Goal: Information Seeking & Learning: Check status

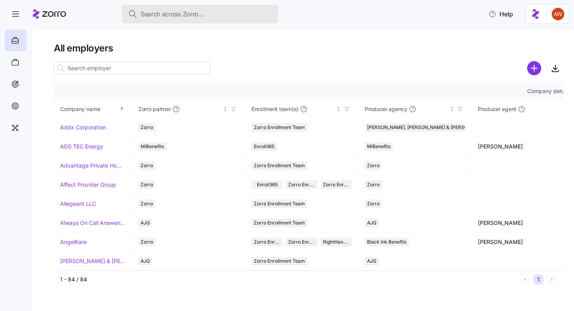
scroll to position [0, 490]
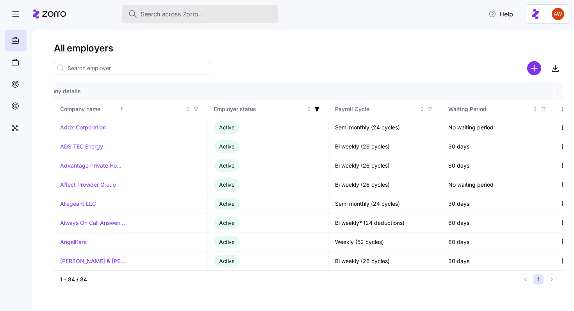
click at [166, 11] on span "Search across Zorro..." at bounding box center [171, 14] width 63 height 10
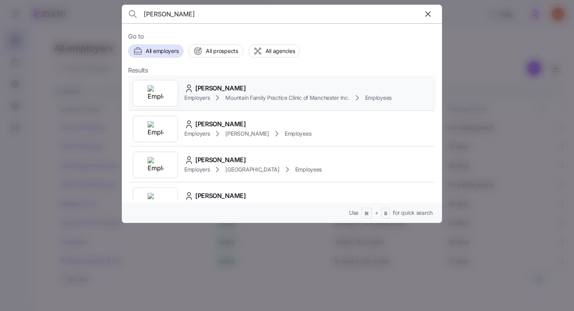
type input "[PERSON_NAME]"
click at [209, 88] on span "[PERSON_NAME]" at bounding box center [220, 89] width 51 height 10
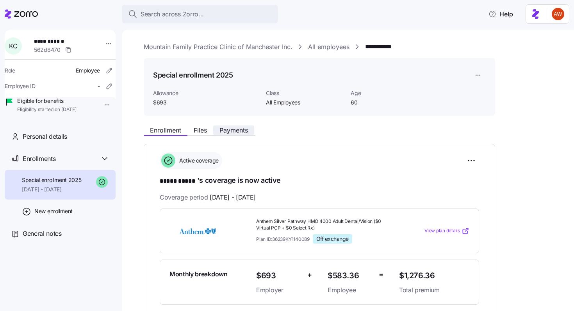
click at [227, 127] on span "Payments" at bounding box center [233, 130] width 28 height 6
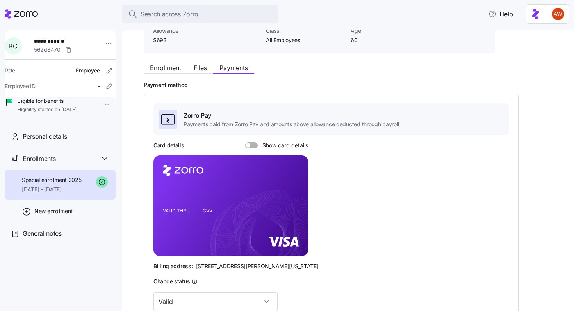
scroll to position [68, 0]
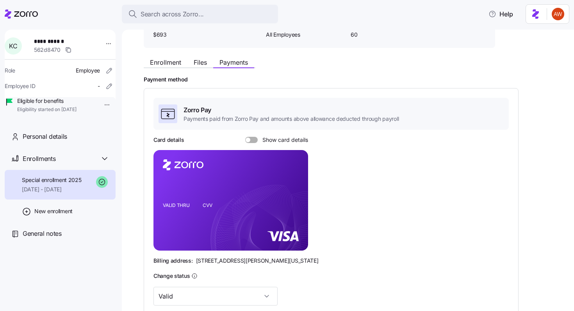
click at [247, 140] on span at bounding box center [247, 140] width 5 height 5
click at [245, 137] on input "Show card details" at bounding box center [245, 137] width 0 height 0
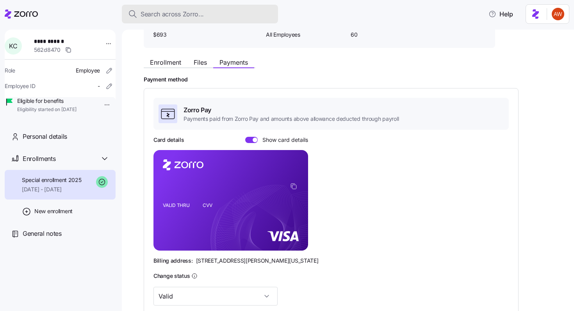
click at [182, 14] on span "Search across Zorro..." at bounding box center [171, 14] width 63 height 10
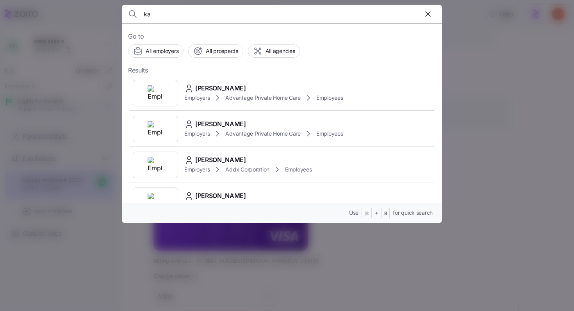
type input "ka"
click at [137, 253] on div at bounding box center [287, 155] width 574 height 311
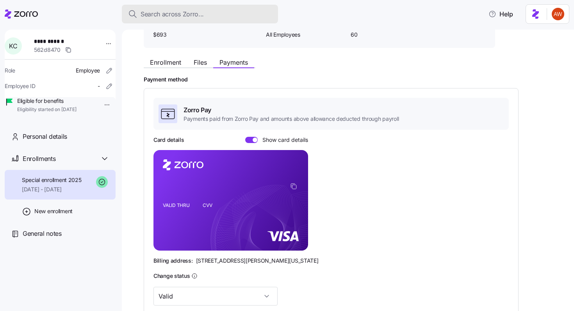
click at [175, 20] on button "Search across Zorro..." at bounding box center [200, 14] width 156 height 19
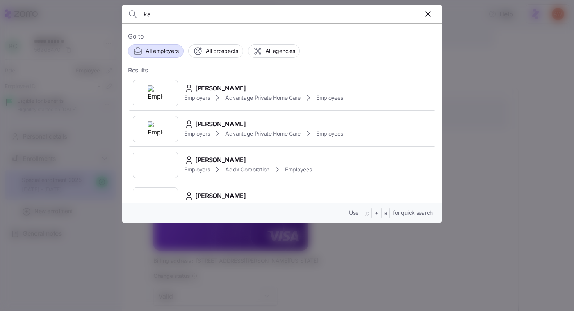
click at [160, 50] on span "All employers" at bounding box center [162, 51] width 33 height 8
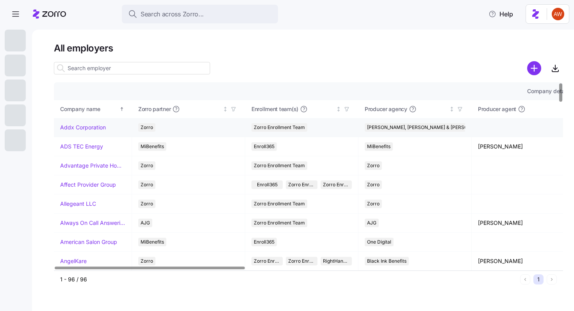
click at [92, 129] on link "Addx Corporation" at bounding box center [83, 128] width 46 height 8
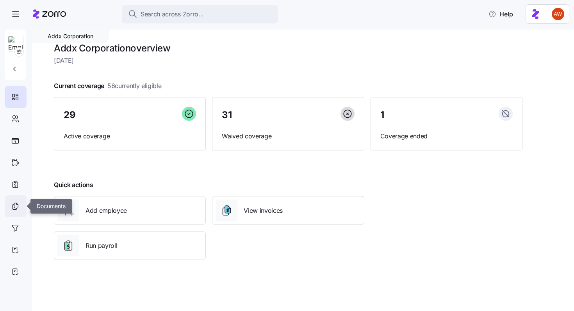
click at [19, 208] on icon at bounding box center [15, 206] width 9 height 9
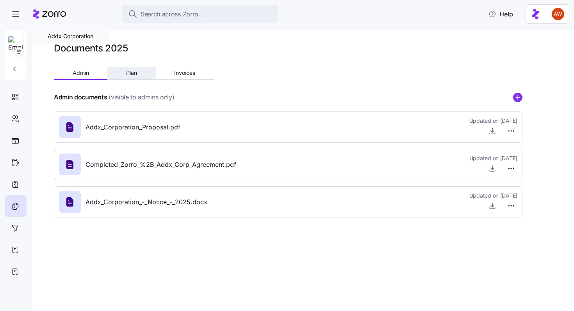
click at [125, 74] on button "Plan" at bounding box center [131, 73] width 48 height 12
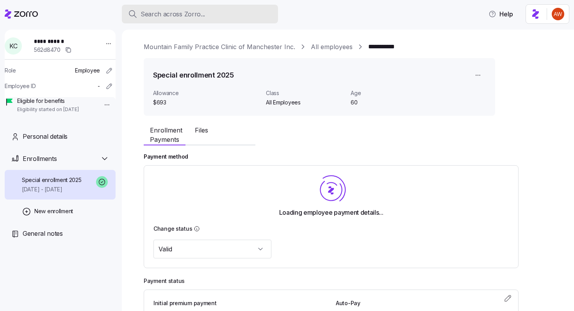
click at [200, 13] on span "Search across Zorro..." at bounding box center [172, 14] width 64 height 10
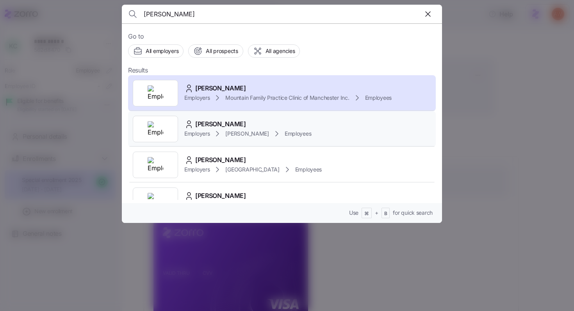
type input "[PERSON_NAME]"
click at [238, 126] on div "[PERSON_NAME]" at bounding box center [247, 124] width 127 height 10
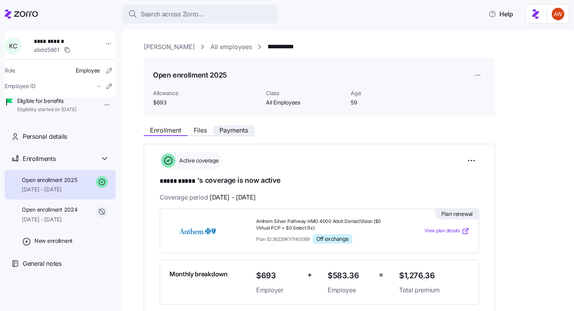
click at [239, 127] on span "Payments" at bounding box center [233, 130] width 28 height 6
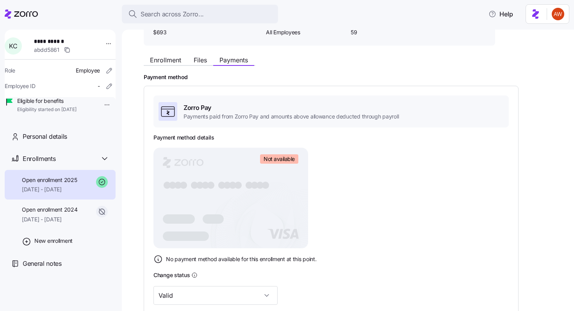
scroll to position [69, 0]
